Goal: Find specific page/section

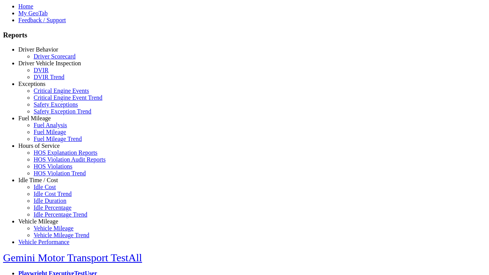
click at [44, 149] on link "Hours of Service" at bounding box center [38, 145] width 41 height 6
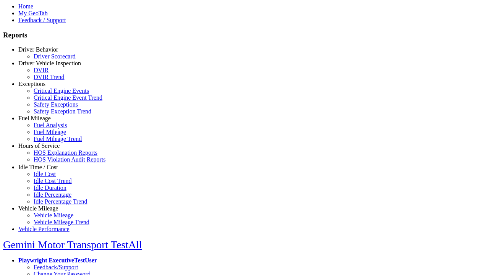
click at [50, 156] on link "HOS Explanation Reports" at bounding box center [66, 152] width 64 height 6
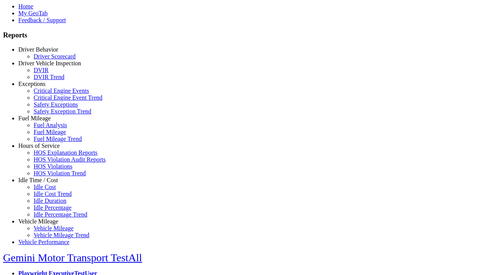
scroll to position [258, 0]
